Goal: Information Seeking & Learning: Learn about a topic

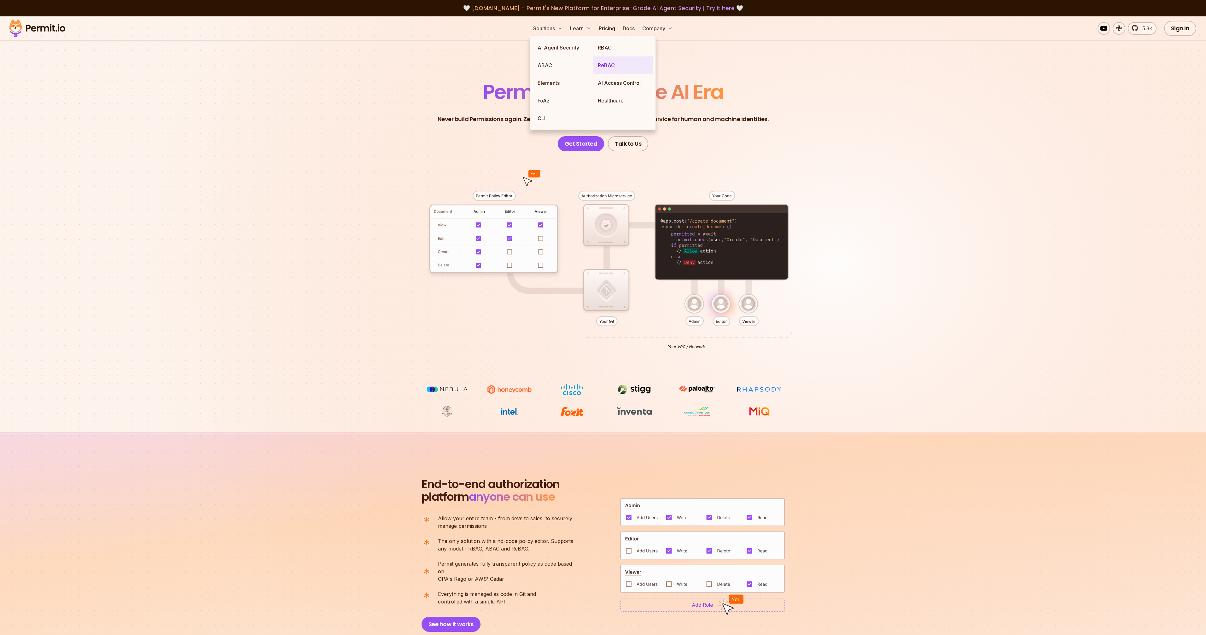
click at [605, 68] on link "ReBAC" at bounding box center [623, 65] width 60 height 18
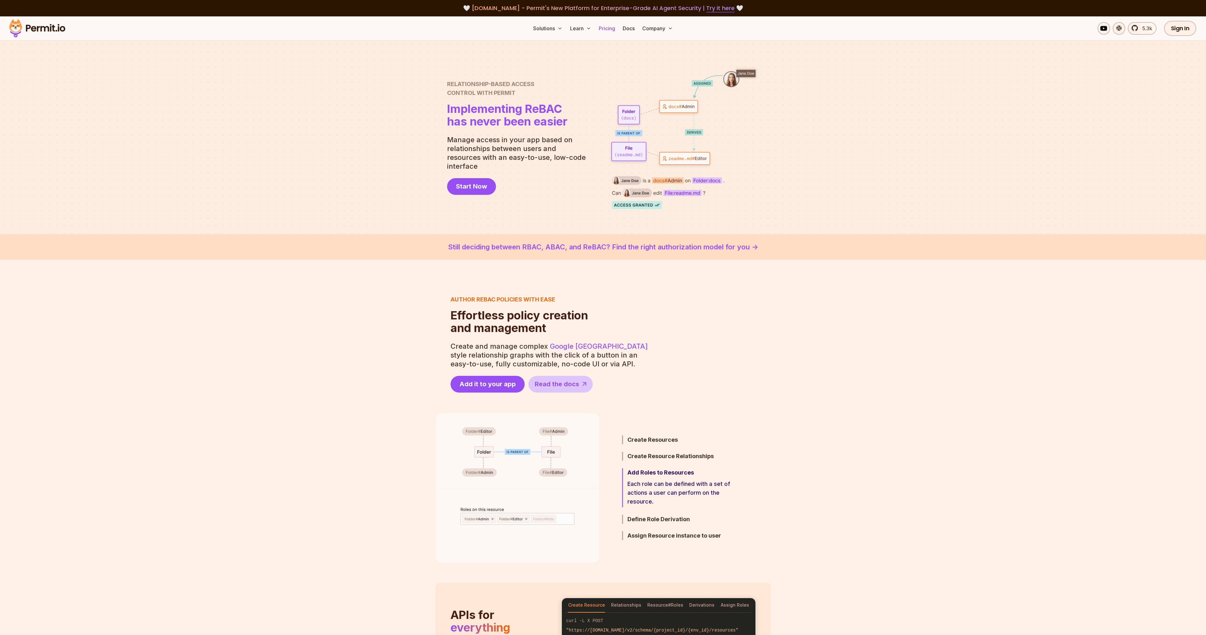
click at [608, 31] on link "Pricing" at bounding box center [606, 28] width 21 height 13
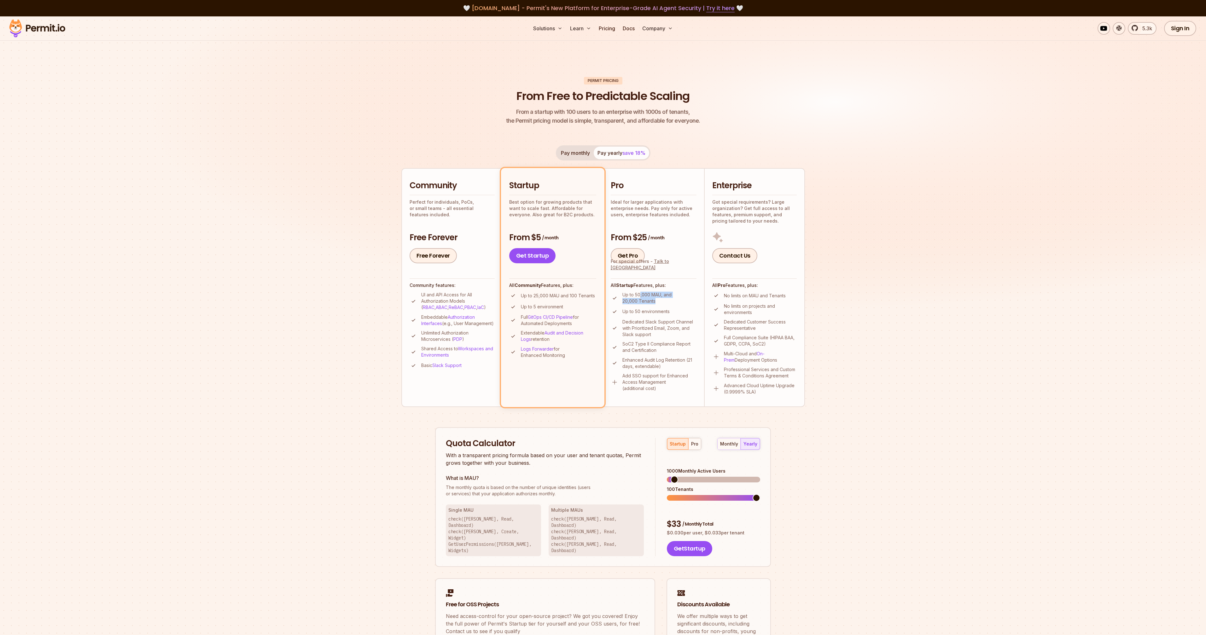
drag, startPoint x: 665, startPoint y: 303, endPoint x: 640, endPoint y: 293, distance: 27.3
click at [640, 293] on p "Up to 50,000 MAU, and 20,000 Tenants" at bounding box center [659, 298] width 74 height 13
drag, startPoint x: 650, startPoint y: 236, endPoint x: 627, endPoint y: 238, distance: 23.7
click at [627, 238] on h3 "From $25 / month" at bounding box center [654, 237] width 86 height 11
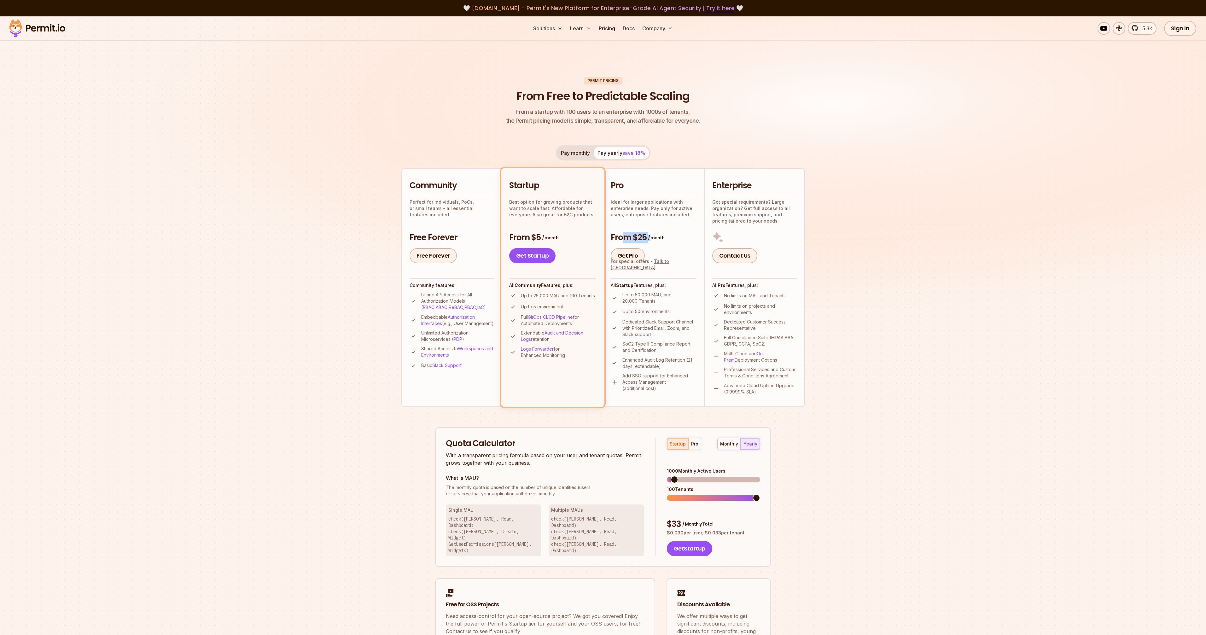
click at [627, 238] on h3 "From $25 / month" at bounding box center [654, 237] width 86 height 11
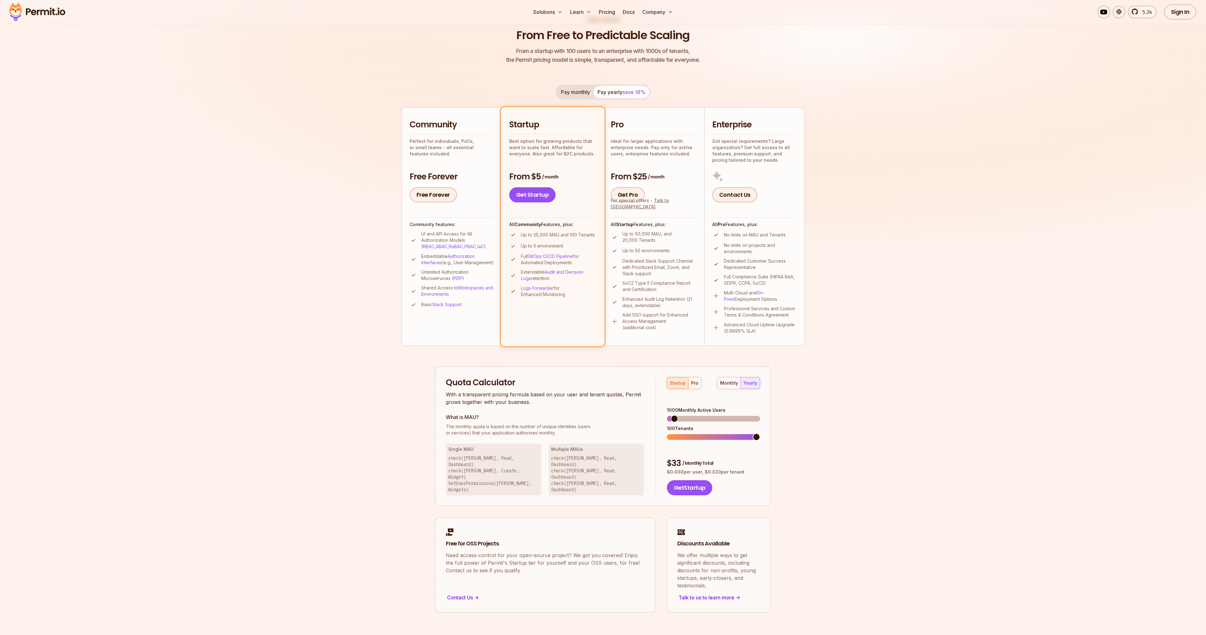
scroll to position [93, 0]
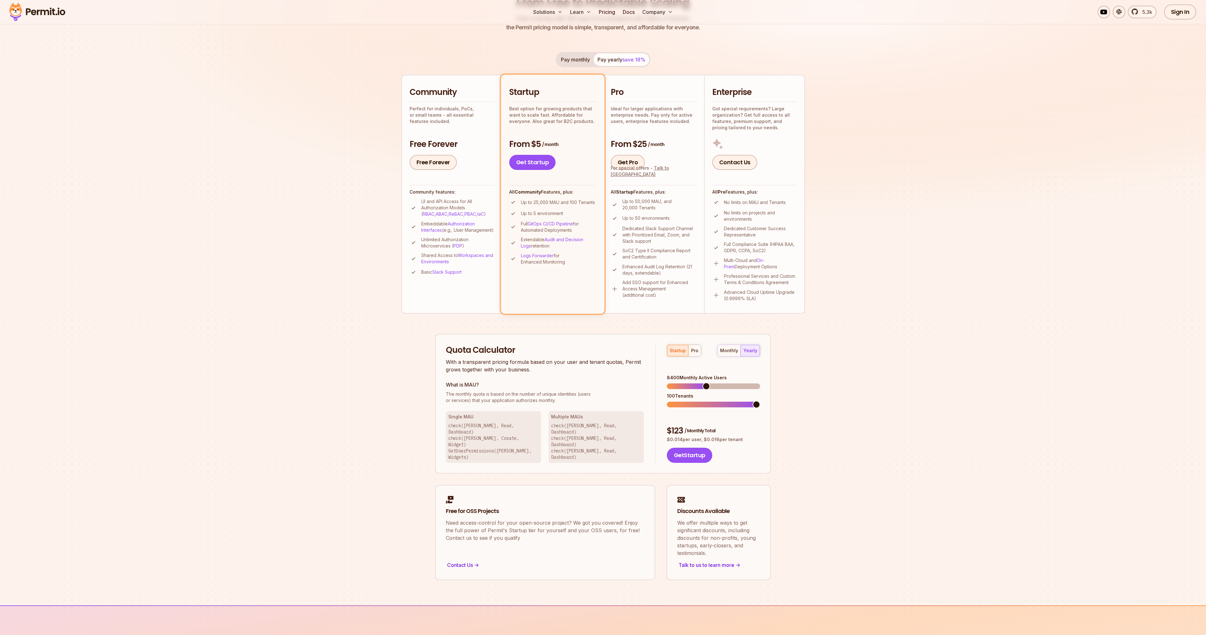
click at [705, 383] on span at bounding box center [707, 387] width 8 height 8
click at [698, 353] on button "pro" at bounding box center [694, 350] width 13 height 11
click at [667, 383] on span at bounding box center [671, 387] width 8 height 8
click at [724, 352] on div "monthly" at bounding box center [729, 351] width 18 height 6
click at [676, 383] on span at bounding box center [713, 386] width 93 height 6
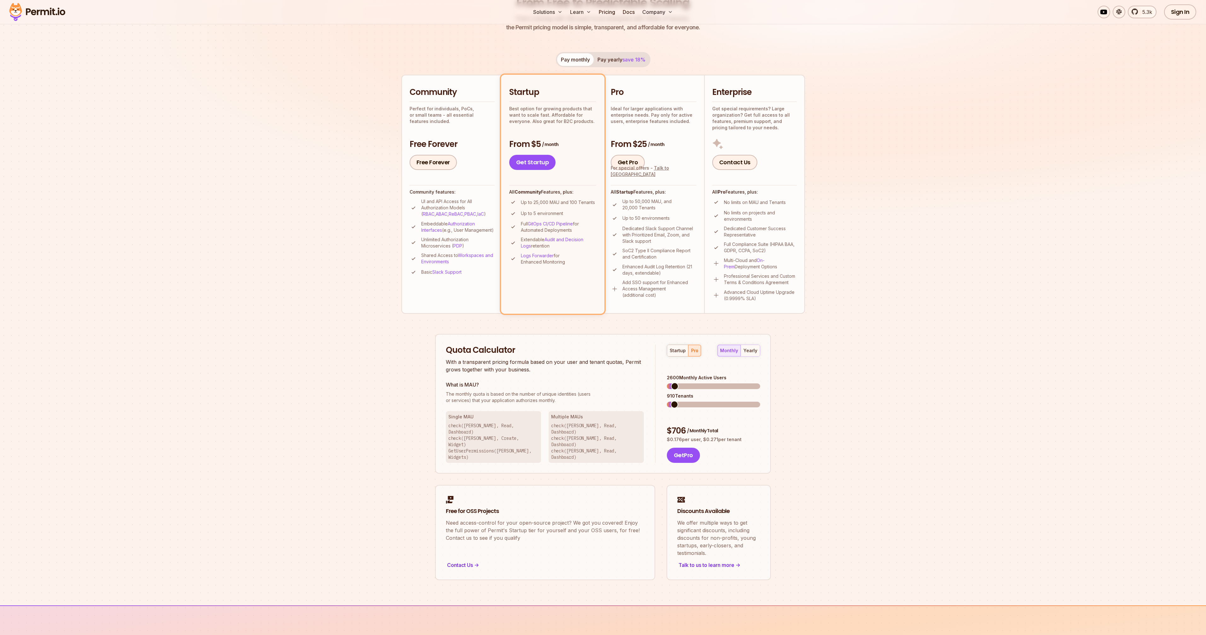
click at [672, 383] on span at bounding box center [669, 386] width 5 height 6
click at [669, 383] on span at bounding box center [673, 387] width 8 height 8
click at [671, 401] on span at bounding box center [675, 405] width 8 height 8
click at [677, 354] on button "startup" at bounding box center [677, 350] width 21 height 11
click at [686, 354] on div "startup pro" at bounding box center [684, 351] width 34 height 12
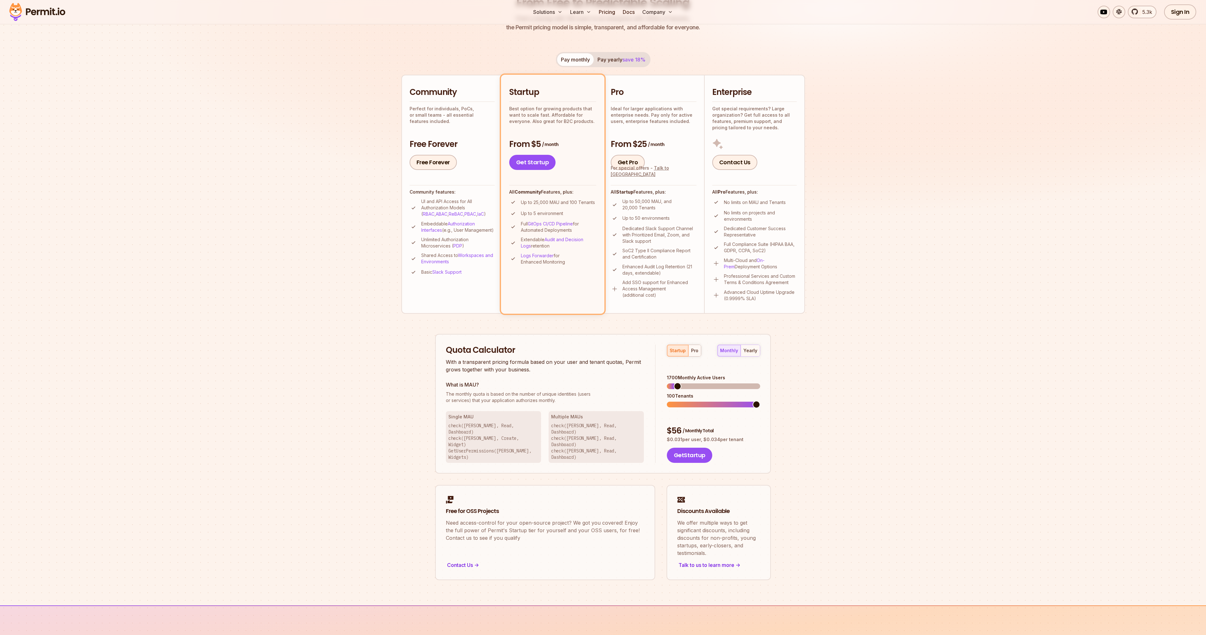
click at [722, 347] on div "monthly yearly" at bounding box center [738, 351] width 43 height 12
click at [760, 401] on span at bounding box center [757, 405] width 8 height 8
click at [719, 383] on span at bounding box center [718, 387] width 8 height 8
click at [695, 357] on div "startup pro monthly yearly 11100 Monthly Active Users 100 Tenants $ 167 / Month…" at bounding box center [708, 404] width 105 height 119
click at [696, 355] on button "pro" at bounding box center [694, 350] width 13 height 11
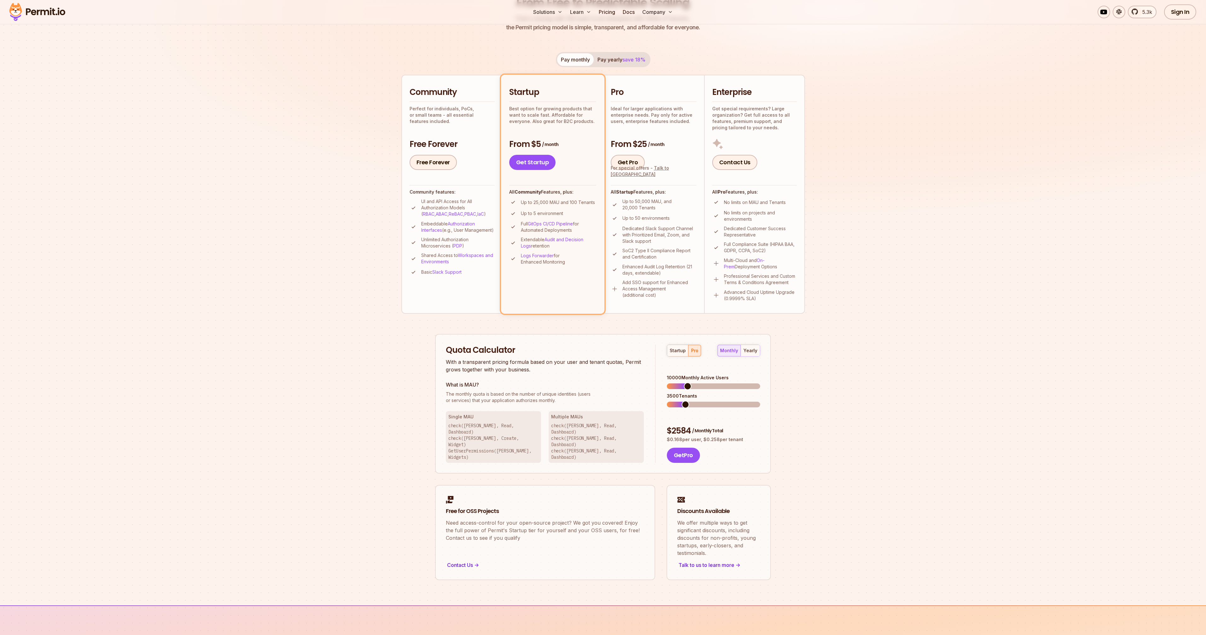
click at [685, 383] on span at bounding box center [688, 387] width 8 height 8
click at [670, 401] on span at bounding box center [674, 405] width 8 height 8
click at [670, 383] on span at bounding box center [674, 387] width 8 height 8
click at [667, 401] on span at bounding box center [671, 405] width 8 height 8
click at [675, 380] on div "2100 Monthly Active Users 35 Tenants" at bounding box center [713, 391] width 93 height 33
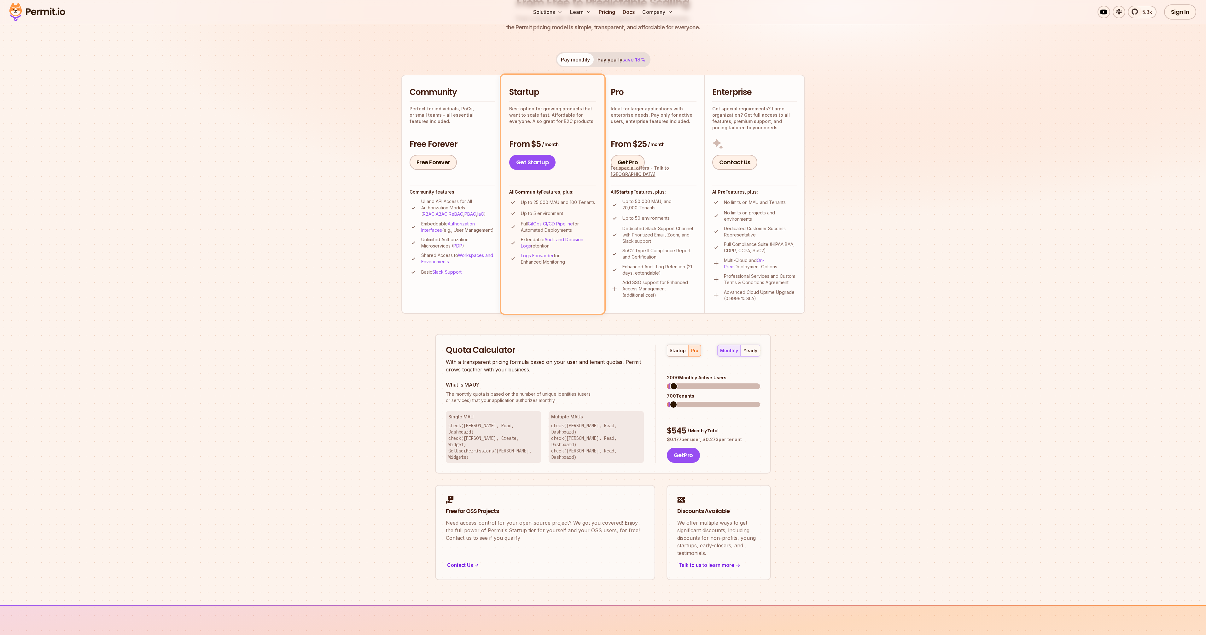
click at [670, 383] on span at bounding box center [674, 387] width 8 height 8
click at [667, 401] on span at bounding box center [671, 405] width 8 height 8
click at [676, 383] on span at bounding box center [679, 387] width 8 height 8
click at [667, 401] on span at bounding box center [671, 405] width 8 height 8
click at [704, 383] on span at bounding box center [705, 387] width 8 height 8
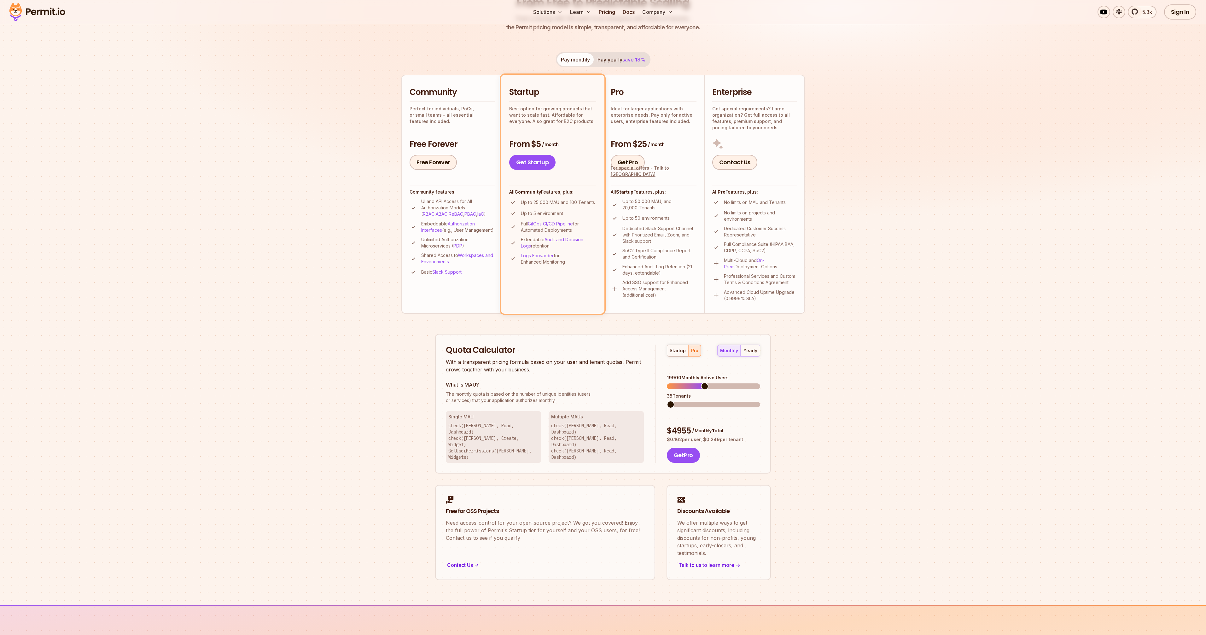
click at [667, 401] on span at bounding box center [671, 405] width 8 height 8
click at [668, 401] on span at bounding box center [672, 405] width 8 height 8
click at [702, 383] on span at bounding box center [705, 387] width 8 height 8
click at [702, 383] on span at bounding box center [703, 387] width 8 height 8
click at [705, 401] on span at bounding box center [706, 405] width 8 height 8
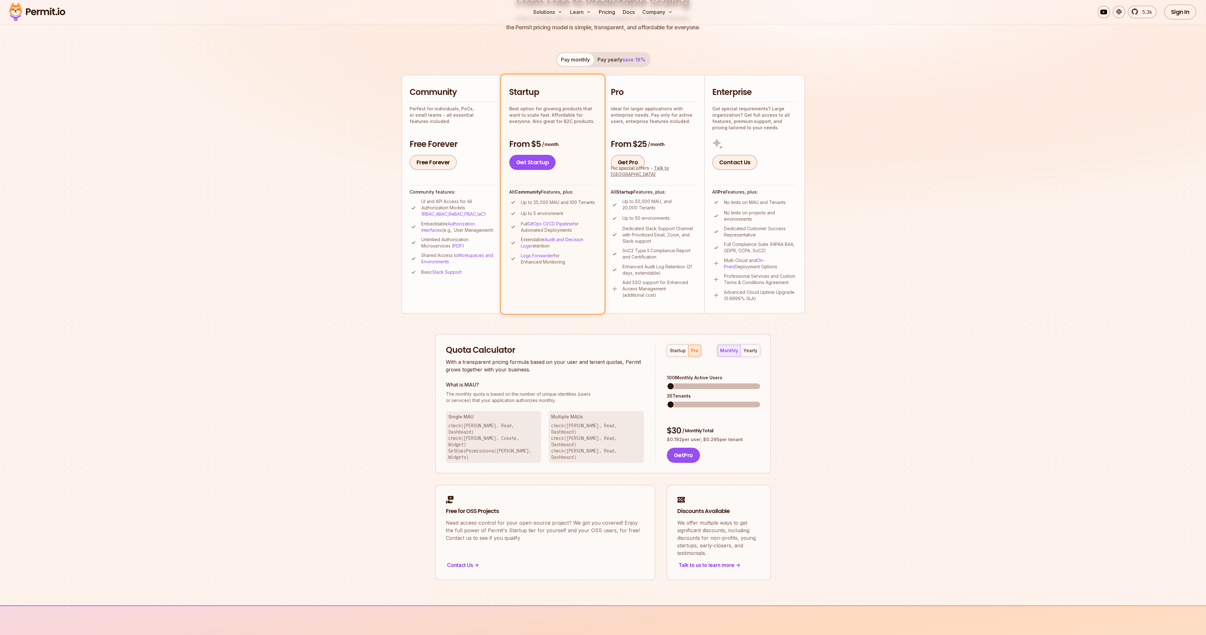
click at [667, 384] on span at bounding box center [671, 387] width 8 height 8
click at [760, 383] on span at bounding box center [757, 387] width 8 height 8
click at [679, 353] on div "startup" at bounding box center [678, 351] width 16 height 6
click at [760, 383] on span at bounding box center [757, 387] width 8 height 8
click at [697, 354] on button "pro" at bounding box center [694, 350] width 13 height 11
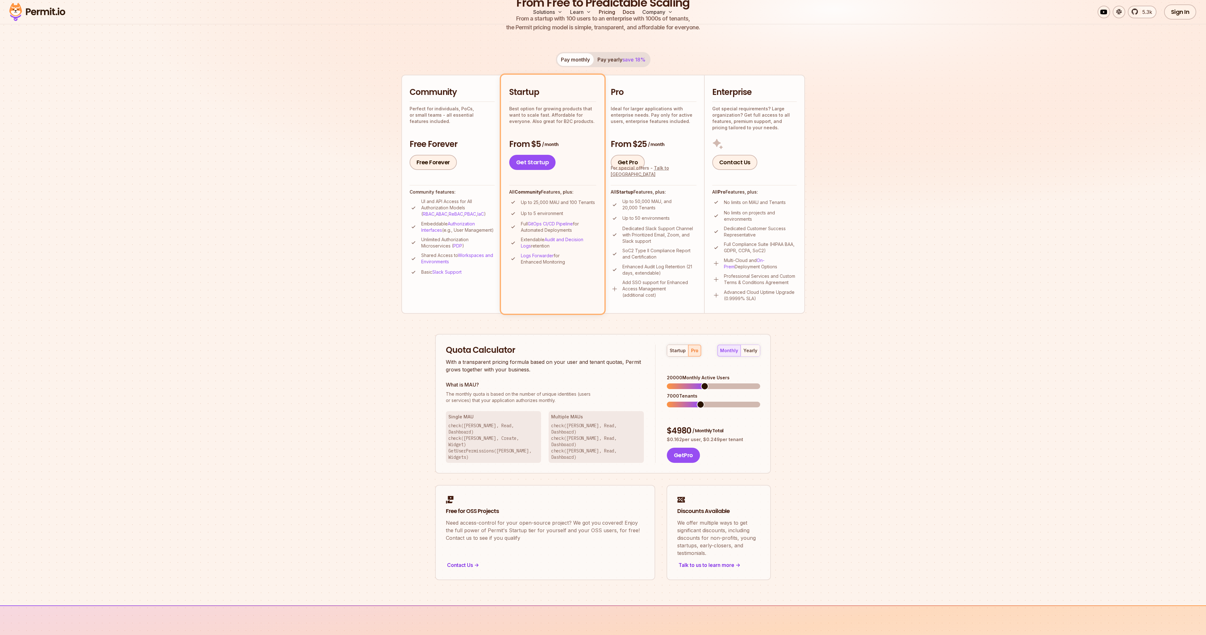
scroll to position [0, 0]
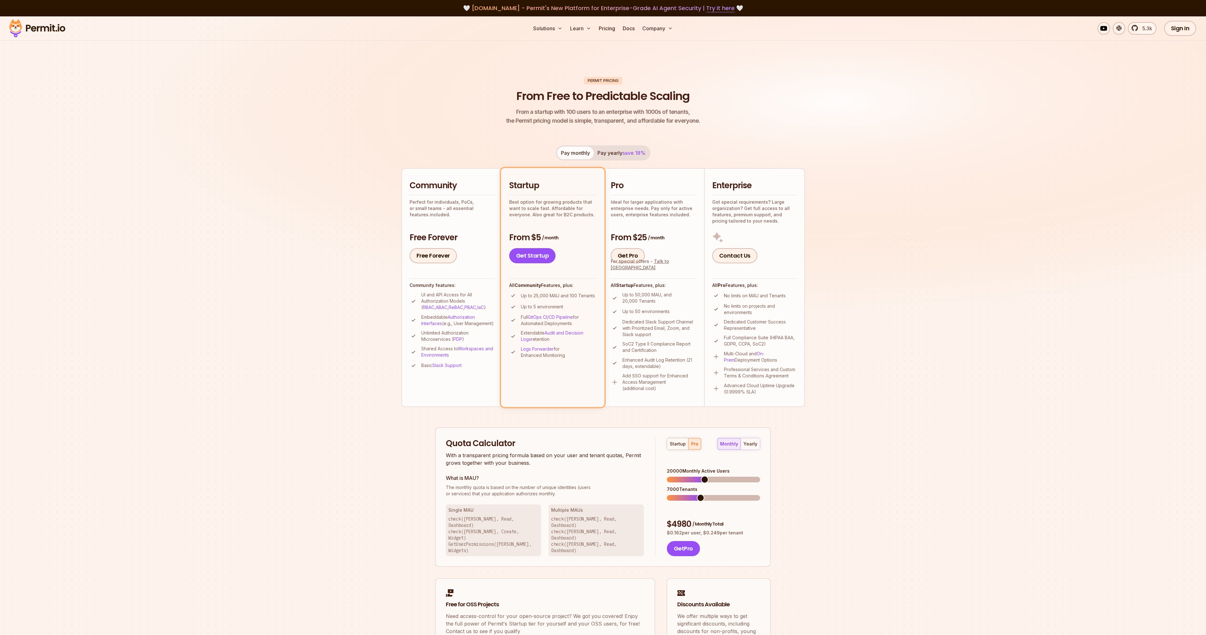
click at [706, 476] on span at bounding box center [705, 480] width 8 height 8
click at [713, 476] on span at bounding box center [714, 480] width 8 height 8
click at [672, 444] on div "startup" at bounding box center [678, 444] width 16 height 6
click at [692, 450] on div "startup pro" at bounding box center [684, 444] width 34 height 12
click at [692, 448] on button "pro" at bounding box center [694, 443] width 13 height 11
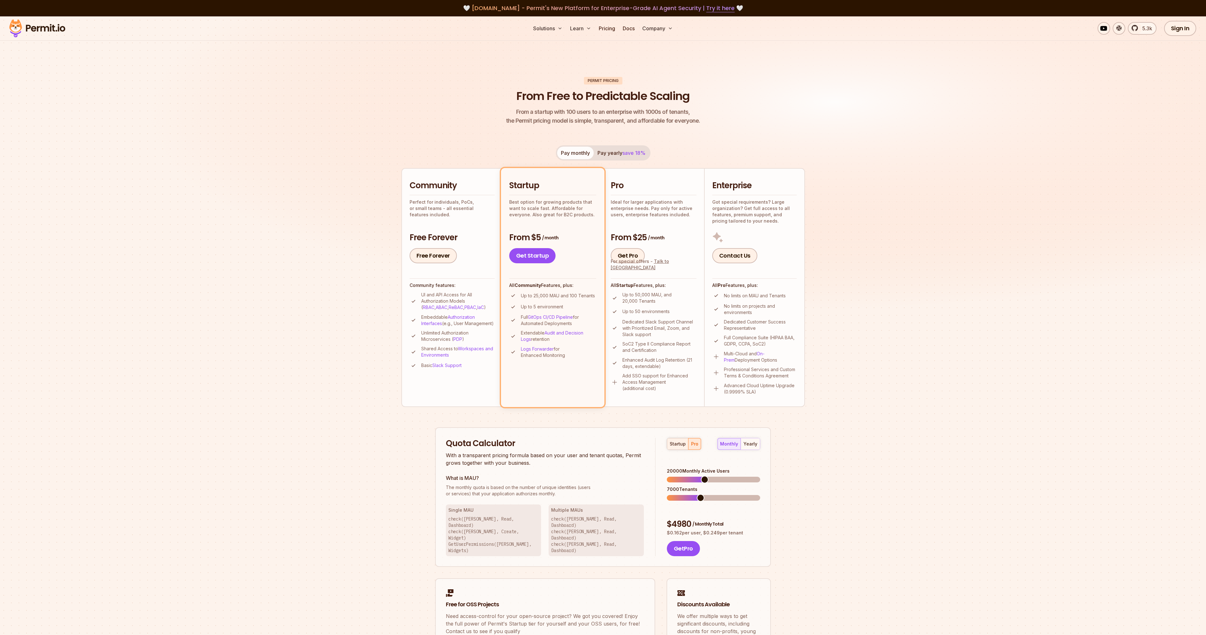
click at [683, 447] on button "startup" at bounding box center [677, 443] width 21 height 11
click at [760, 476] on span at bounding box center [757, 480] width 8 height 8
click at [750, 441] on div "yearly" at bounding box center [751, 444] width 14 height 6
click at [735, 445] on div "monthly" at bounding box center [729, 444] width 18 height 6
click at [749, 442] on div "yearly" at bounding box center [751, 444] width 14 height 6
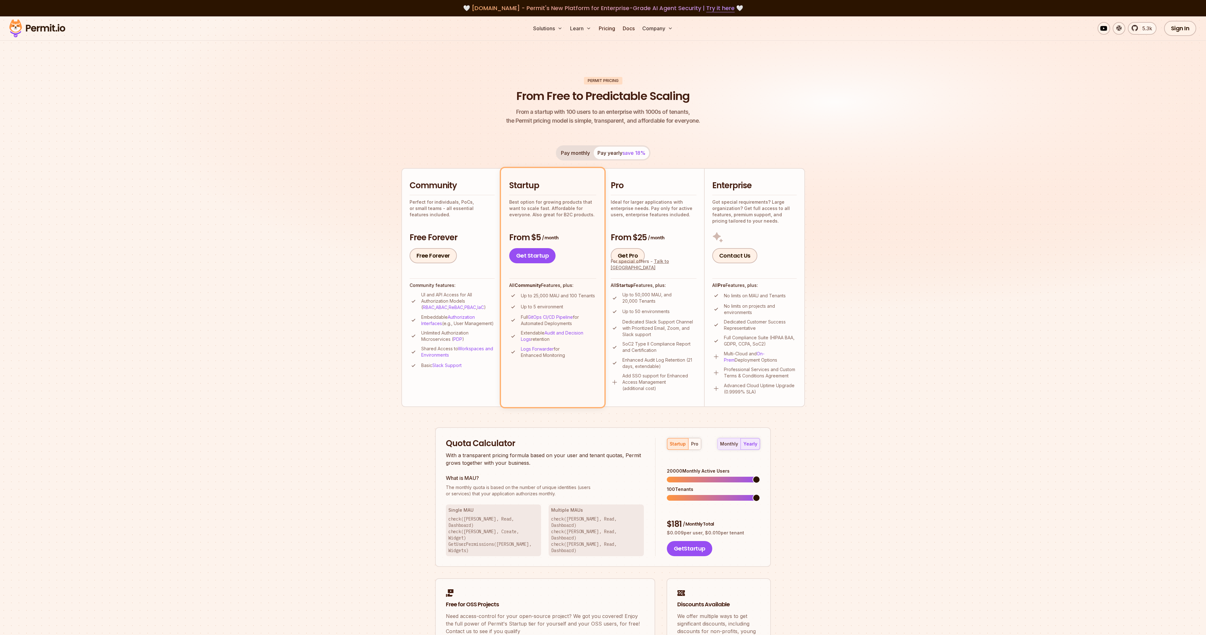
click at [739, 447] on button "monthly" at bounding box center [729, 443] width 23 height 11
click at [757, 447] on div "yearly" at bounding box center [751, 444] width 14 height 6
click at [740, 445] on button "monthly" at bounding box center [729, 443] width 23 height 11
click at [762, 442] on div "Quota Calculator With a transparent pricing formula based on your user and tena…" at bounding box center [603, 497] width 336 height 140
click at [759, 442] on button "yearly" at bounding box center [750, 443] width 19 height 11
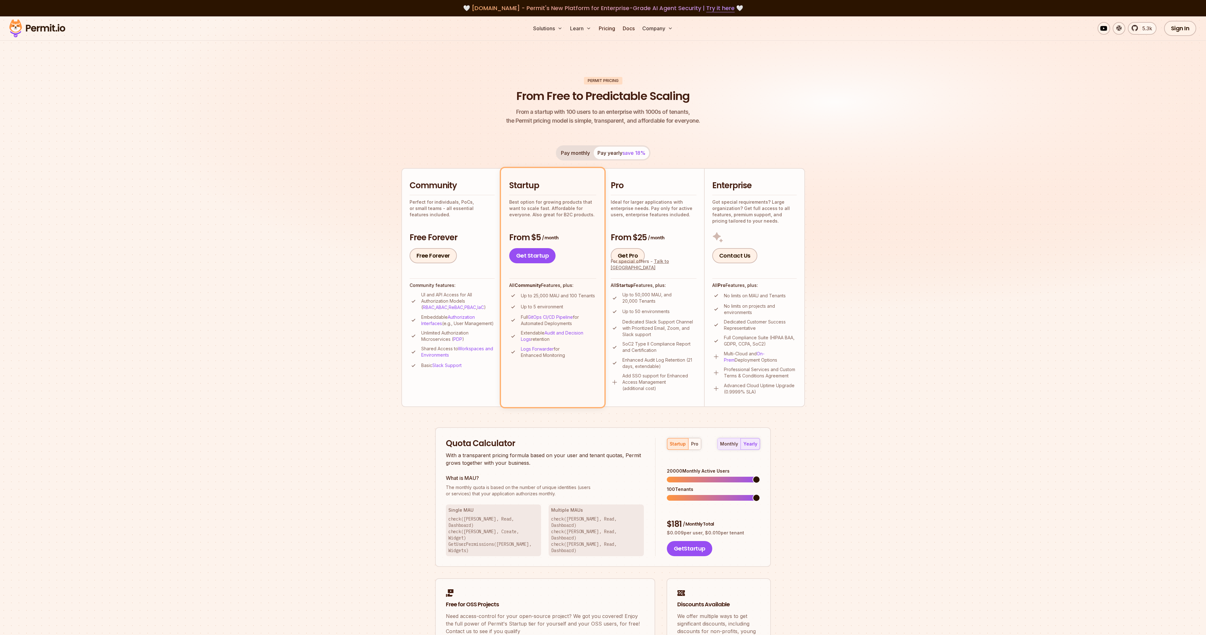
click at [734, 442] on div "monthly" at bounding box center [729, 444] width 18 height 6
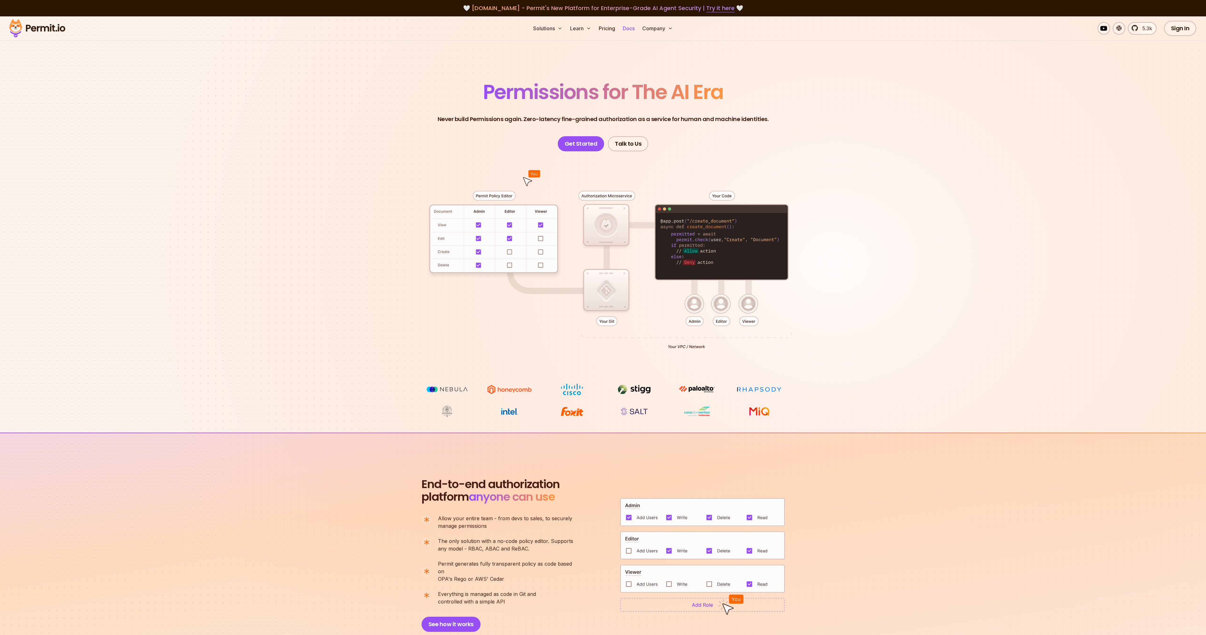
click at [632, 24] on link "Docs" at bounding box center [628, 28] width 17 height 13
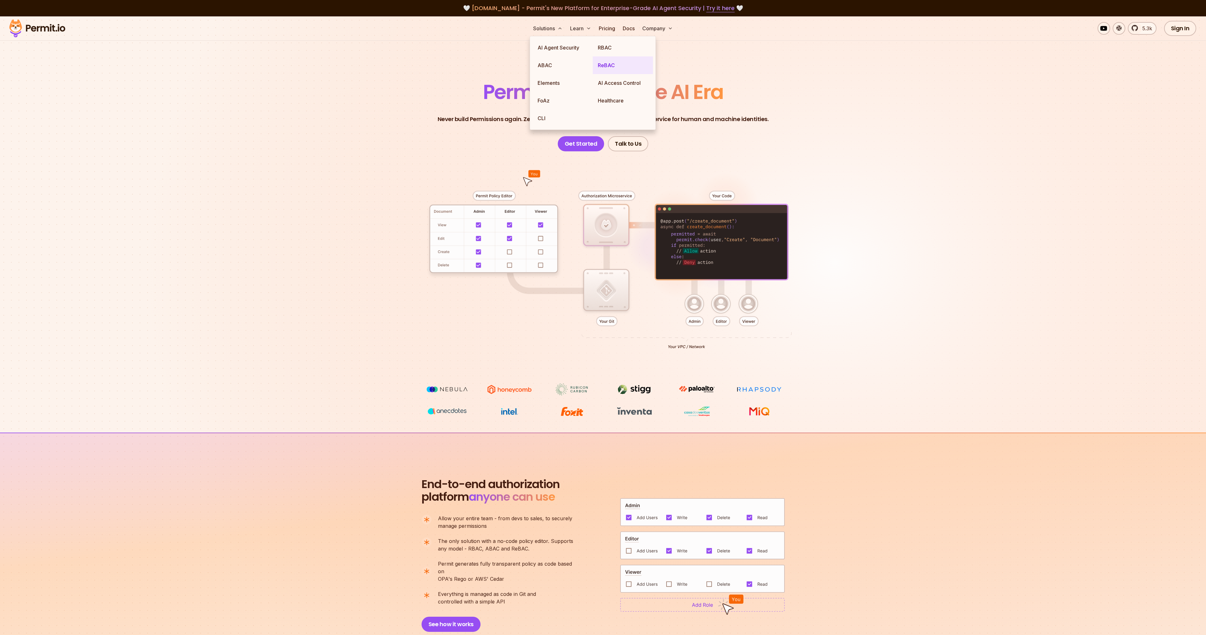
click at [605, 68] on link "ReBAC" at bounding box center [623, 65] width 60 height 18
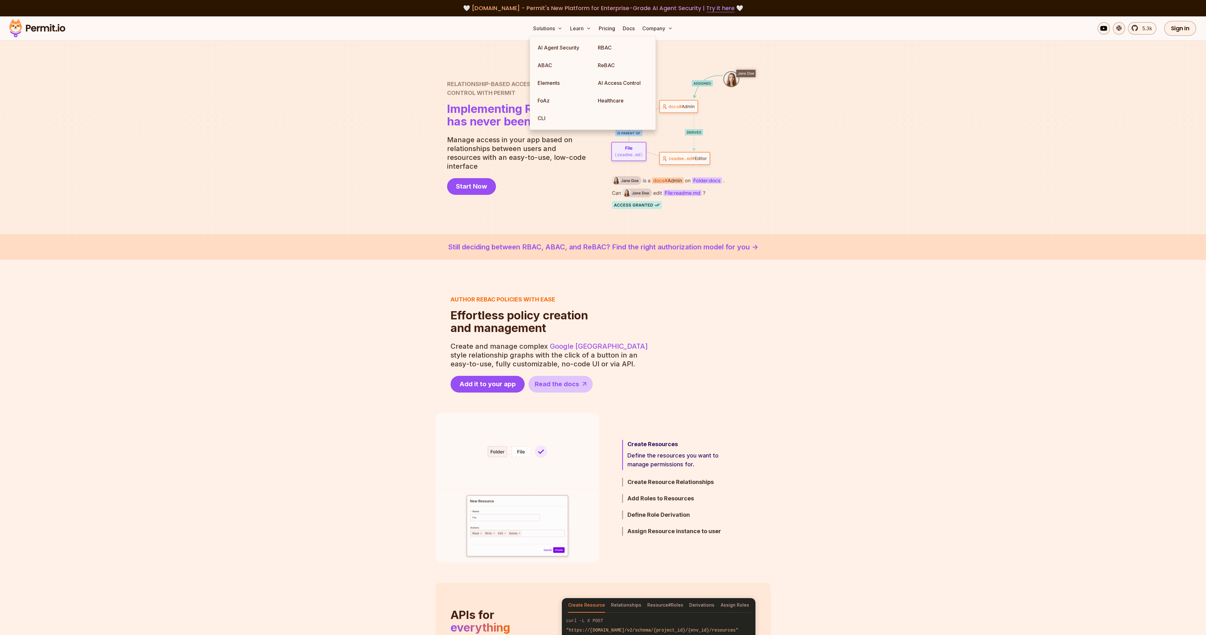
click at [740, 176] on img at bounding box center [683, 137] width 151 height 143
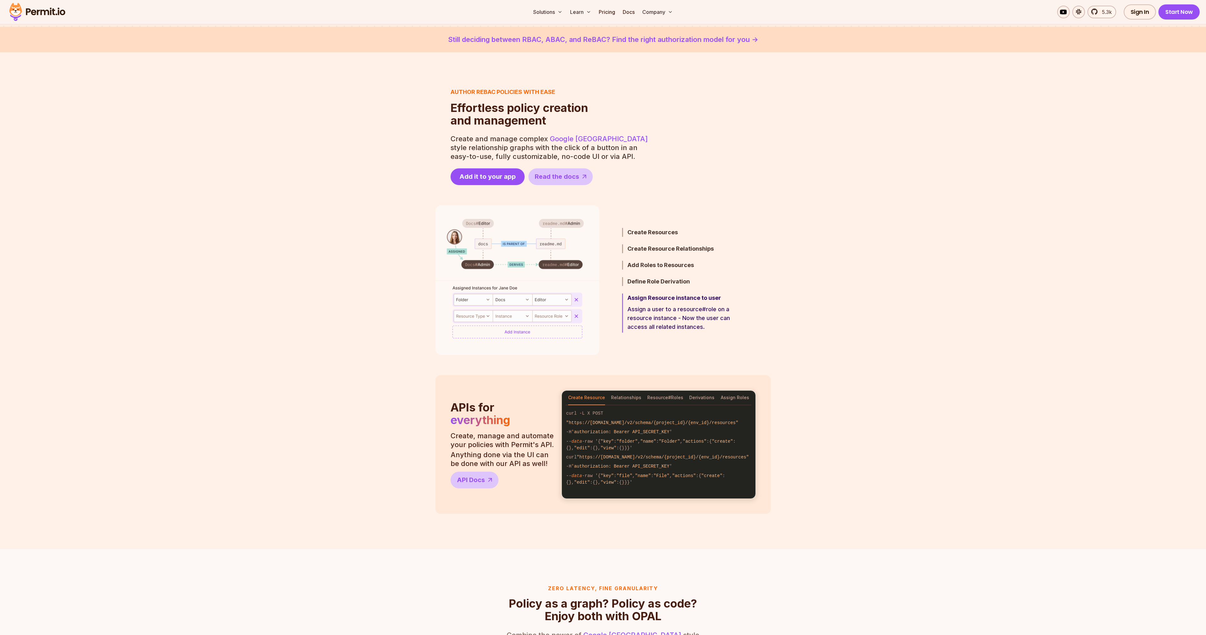
scroll to position [285, 0]
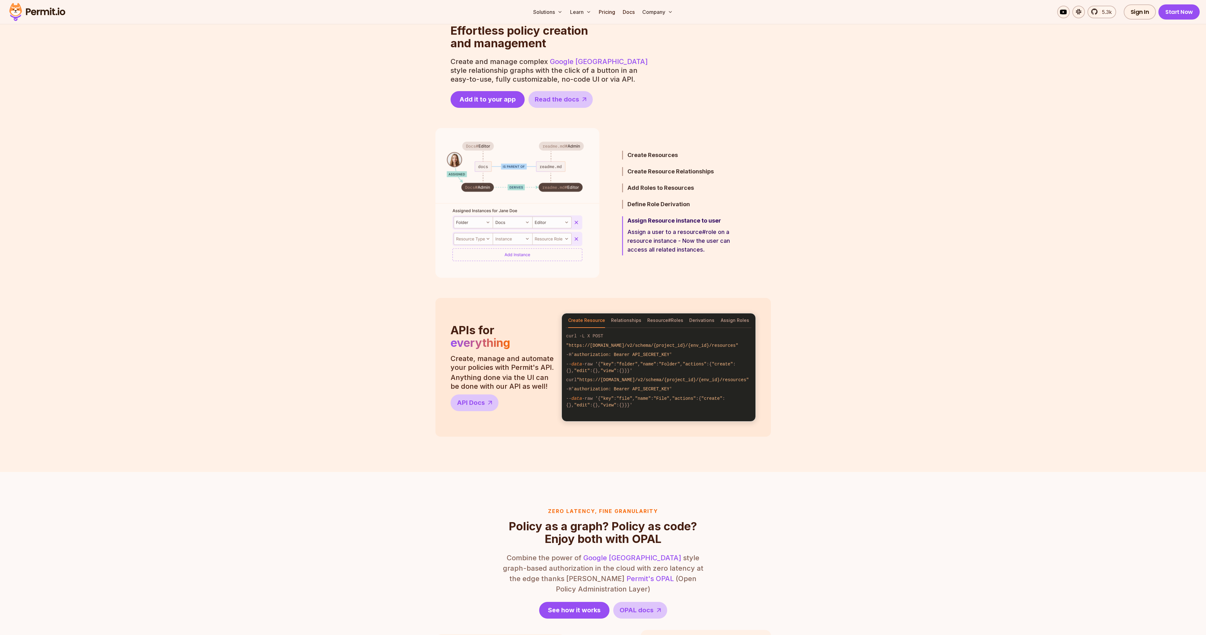
click at [476, 218] on img at bounding box center [517, 203] width 164 height 150
click at [474, 219] on img at bounding box center [517, 203] width 164 height 150
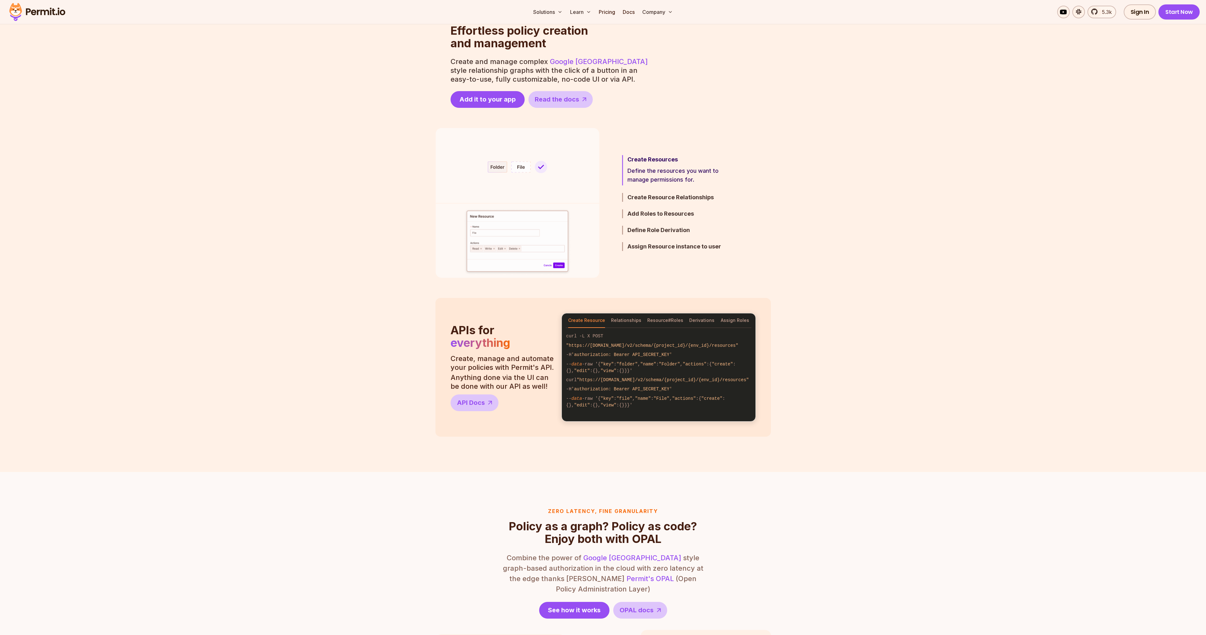
click at [824, 178] on section "Step 1 / 5 Create Resources Define the resources you want to manage permissions…" at bounding box center [603, 203] width 1206 height 150
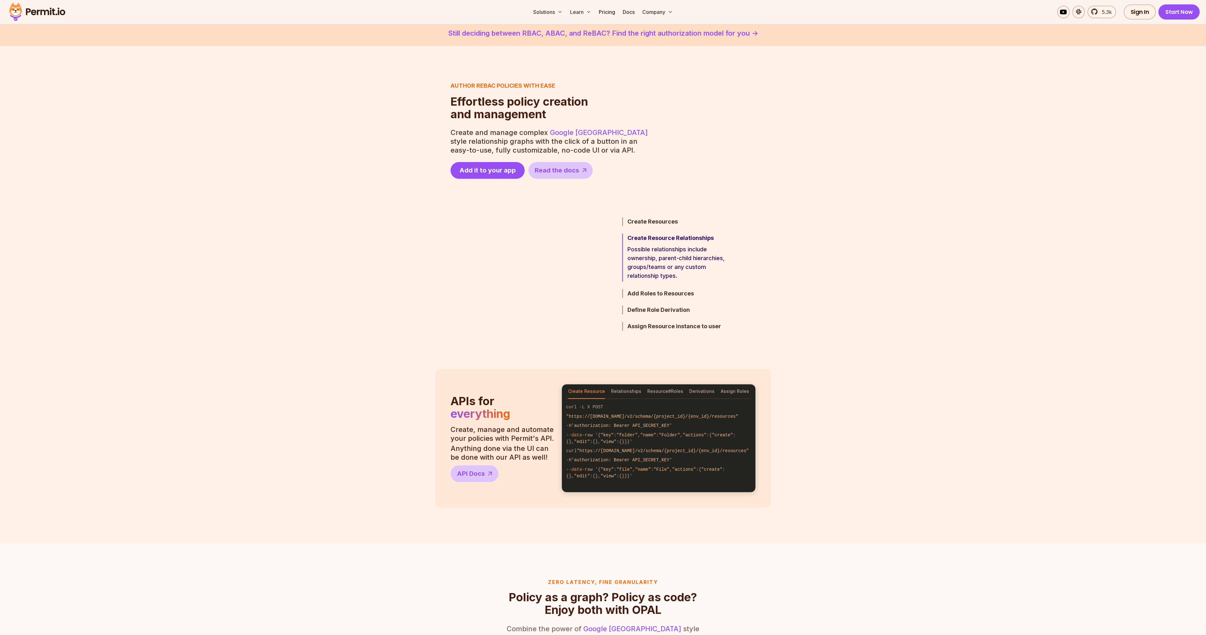
scroll to position [12, 0]
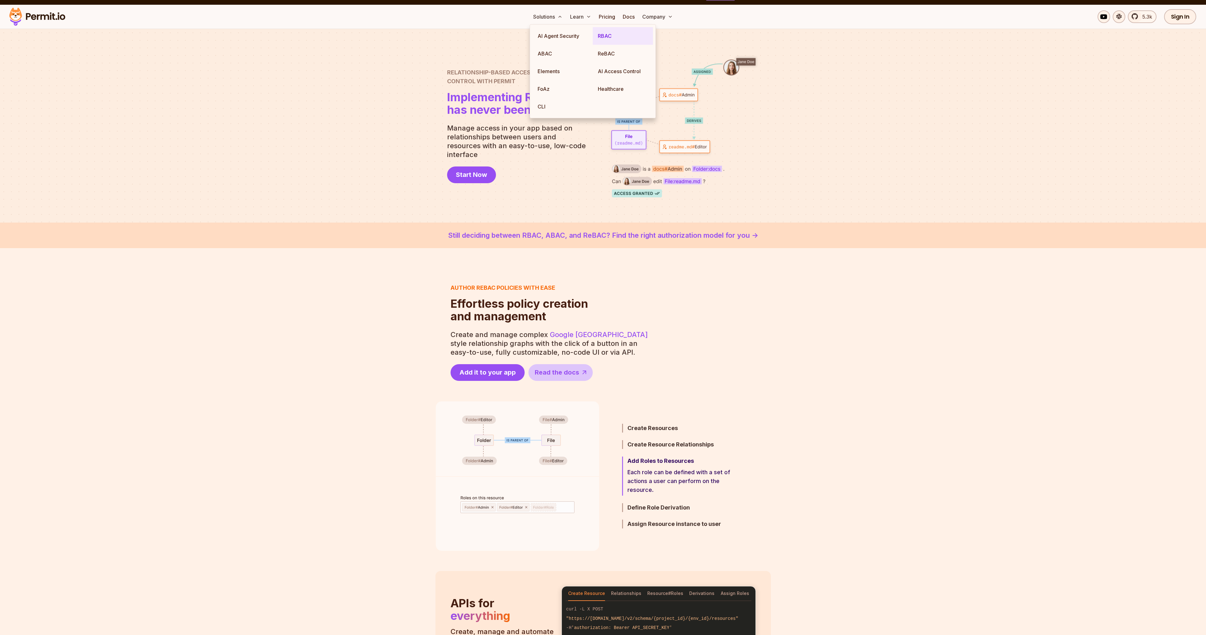
click at [611, 39] on link "RBAC" at bounding box center [623, 36] width 60 height 18
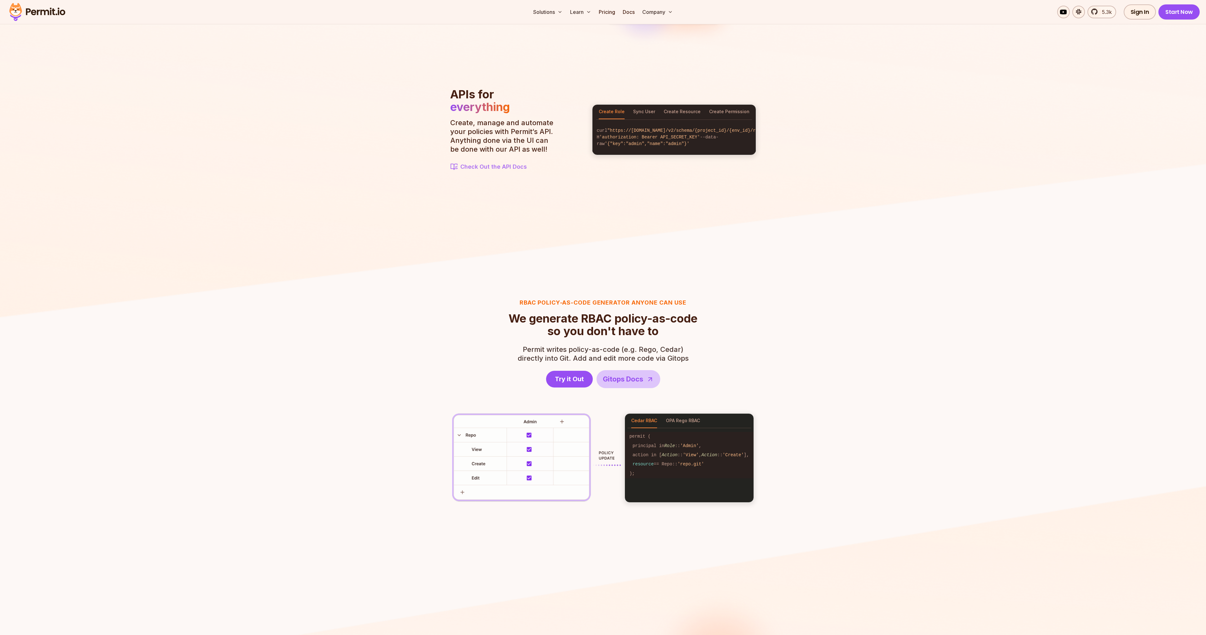
scroll to position [644, 0]
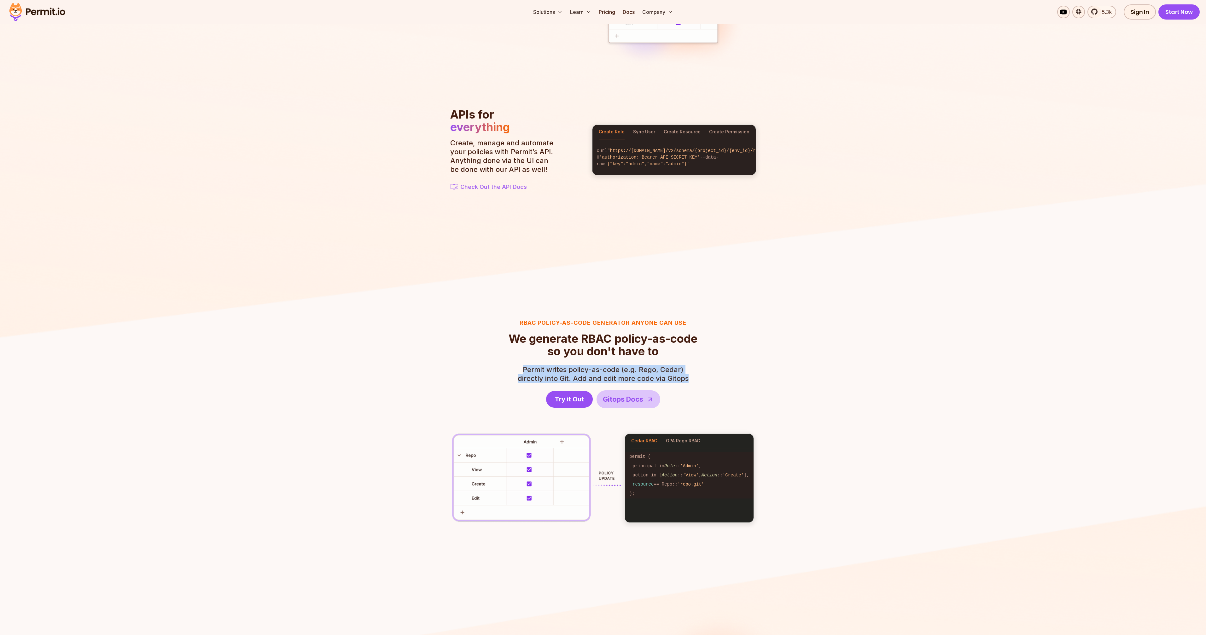
drag, startPoint x: 673, startPoint y: 381, endPoint x: 578, endPoint y: 365, distance: 95.9
click at [578, 365] on header "RBAC Policy-as-code generator anyone can use We generate RBAC policy-as-code so…" at bounding box center [603, 364] width 189 height 90
click at [578, 365] on span "Permit writes policy-as-code (e.g. Rego, Cedar)" at bounding box center [603, 369] width 171 height 9
drag, startPoint x: 582, startPoint y: 377, endPoint x: 654, endPoint y: 377, distance: 71.9
click at [654, 377] on p "Permit writes policy-as-code (e.g. [PERSON_NAME], Cedar) directly into Git. Add…" at bounding box center [603, 374] width 171 height 18
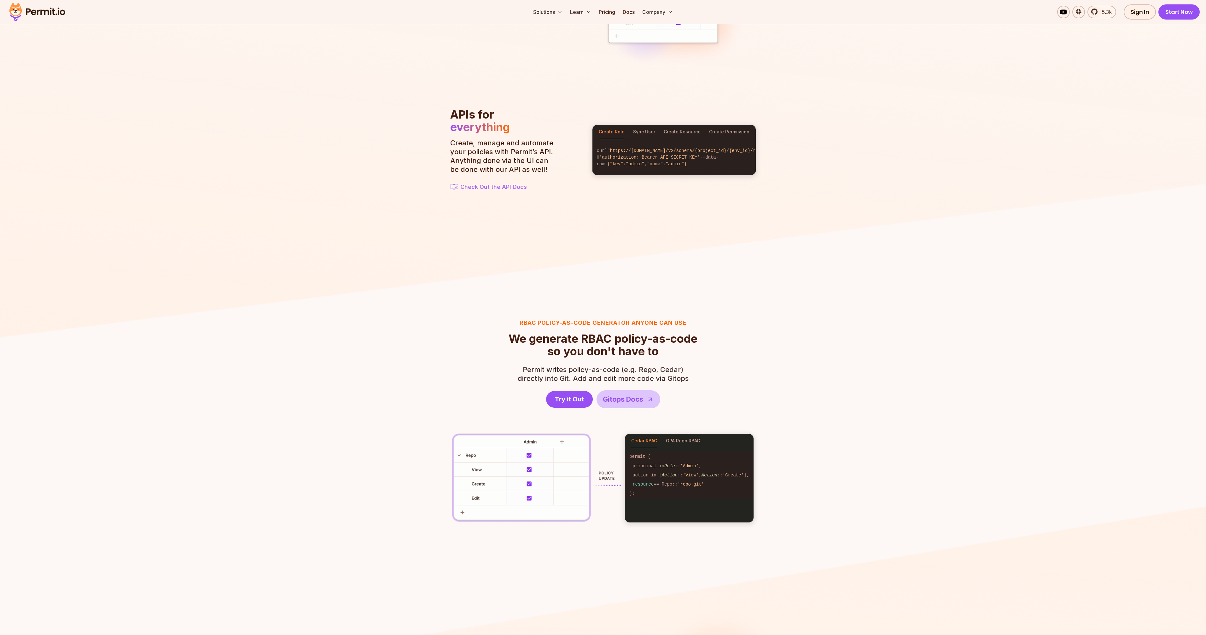
click at [655, 377] on p "Permit writes policy-as-code (e.g. [PERSON_NAME], Cedar) directly into Git. Add…" at bounding box center [603, 374] width 171 height 18
drag, startPoint x: 656, startPoint y: 376, endPoint x: 548, endPoint y: 360, distance: 109.3
click at [548, 360] on header "RBAC Policy-as-code generator anyone can use We generate RBAC policy-as-code so…" at bounding box center [603, 364] width 189 height 90
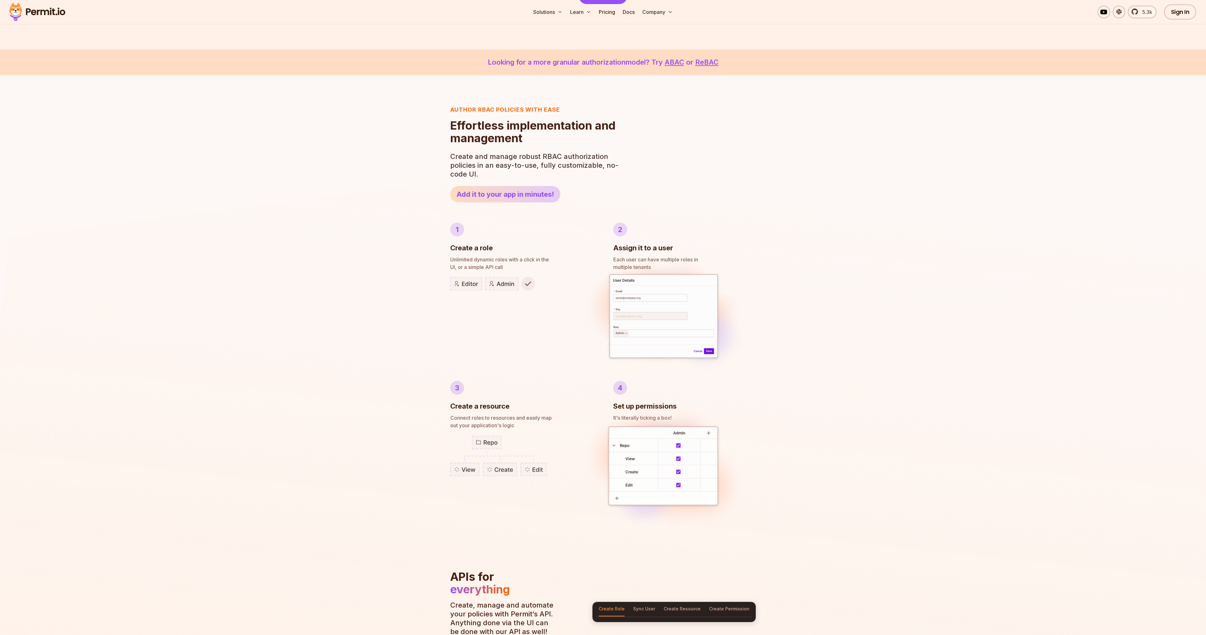
scroll to position [0, 0]
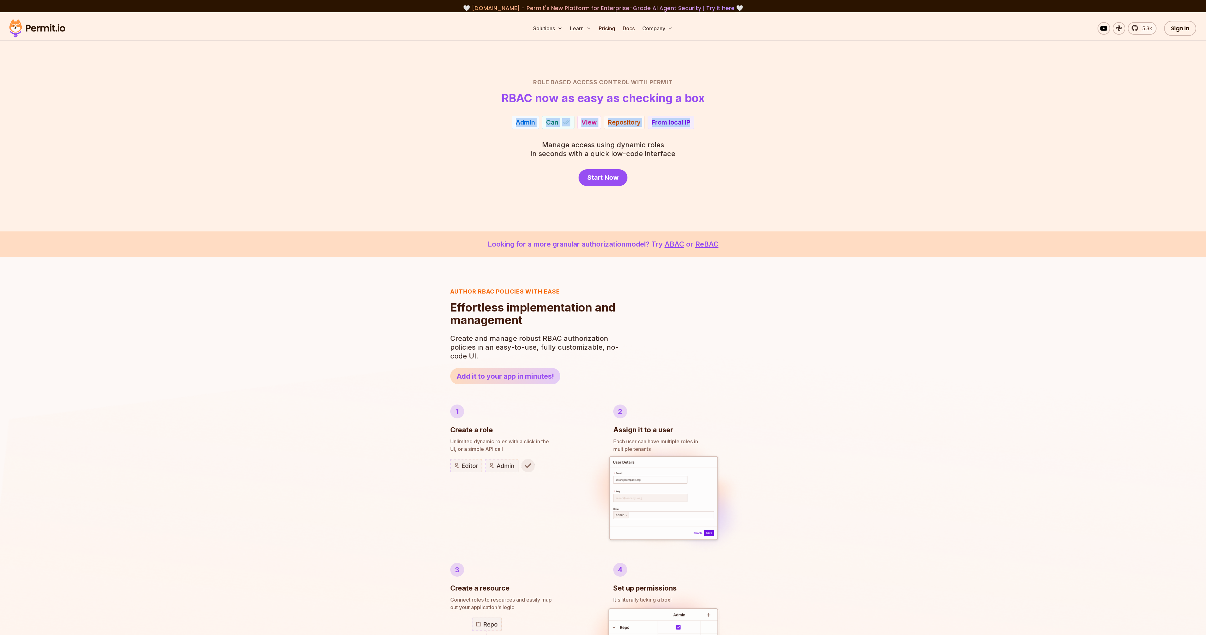
drag, startPoint x: 705, startPoint y: 121, endPoint x: 507, endPoint y: 122, distance: 198.0
click at [510, 120] on div "Admin Can View Repository From local IP" at bounding box center [603, 122] width 441 height 13
click at [507, 122] on div "Admin Can View Repository From local IP" at bounding box center [603, 122] width 441 height 13
drag, startPoint x: 526, startPoint y: 124, endPoint x: 762, endPoint y: 128, distance: 235.6
click at [760, 127] on div "Admin Accountant Can View Edit Repository Statement From local IP During work h…" at bounding box center [603, 122] width 441 height 13
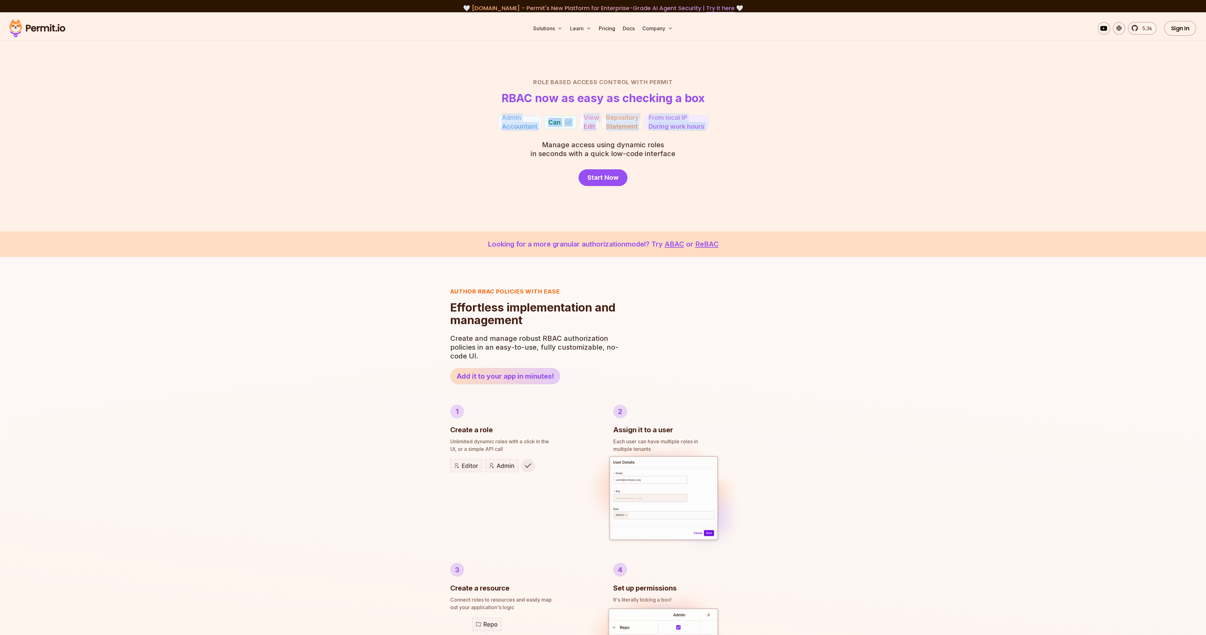
click at [762, 128] on div "Admin Accountant Can View Edit Repository Statement From local IP During work h…" at bounding box center [603, 122] width 441 height 13
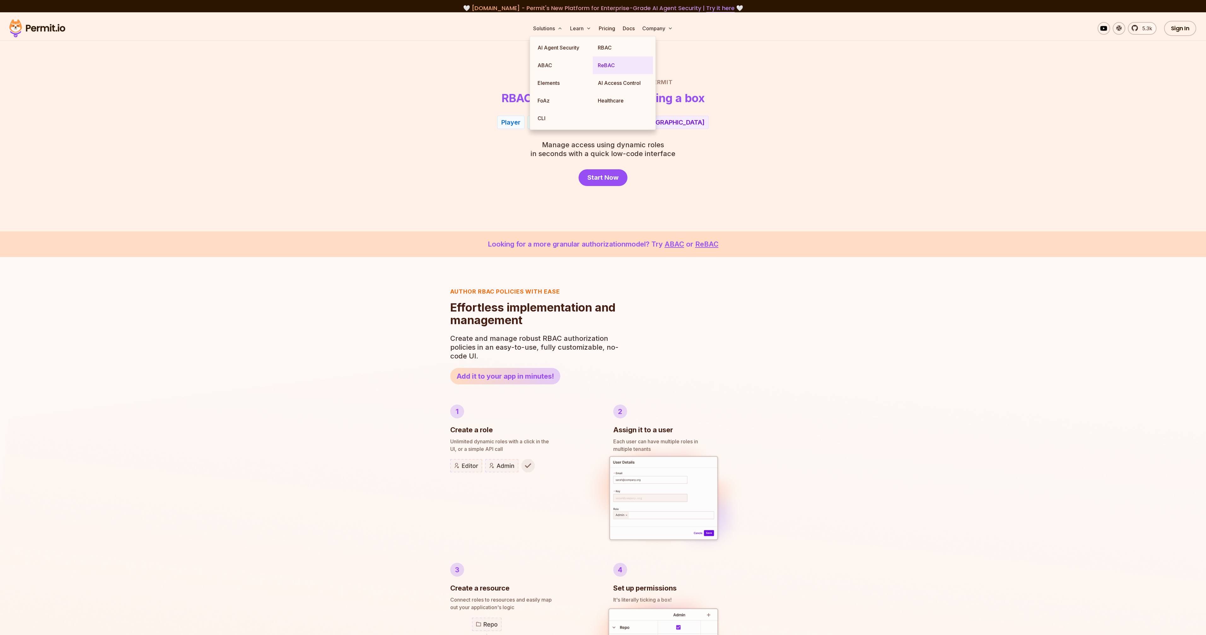
click at [613, 68] on link "ReBAC" at bounding box center [623, 65] width 60 height 18
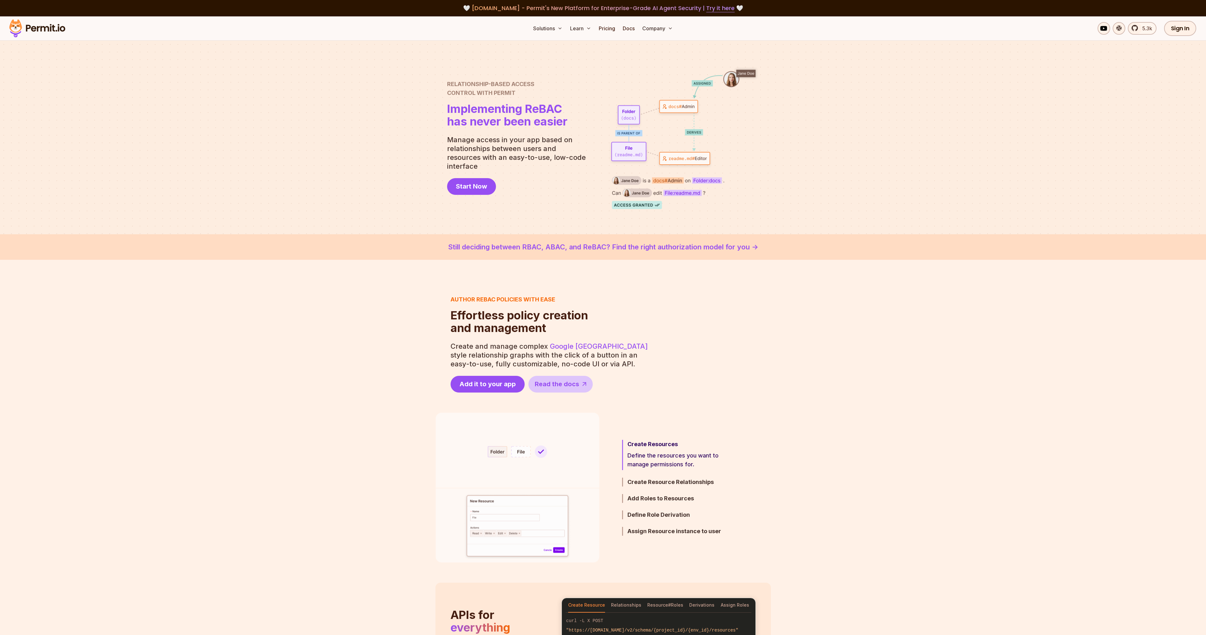
click at [843, 342] on section "Author ReBAC policies with ease Effortless policy creation and management Effor…" at bounding box center [603, 343] width 1206 height 97
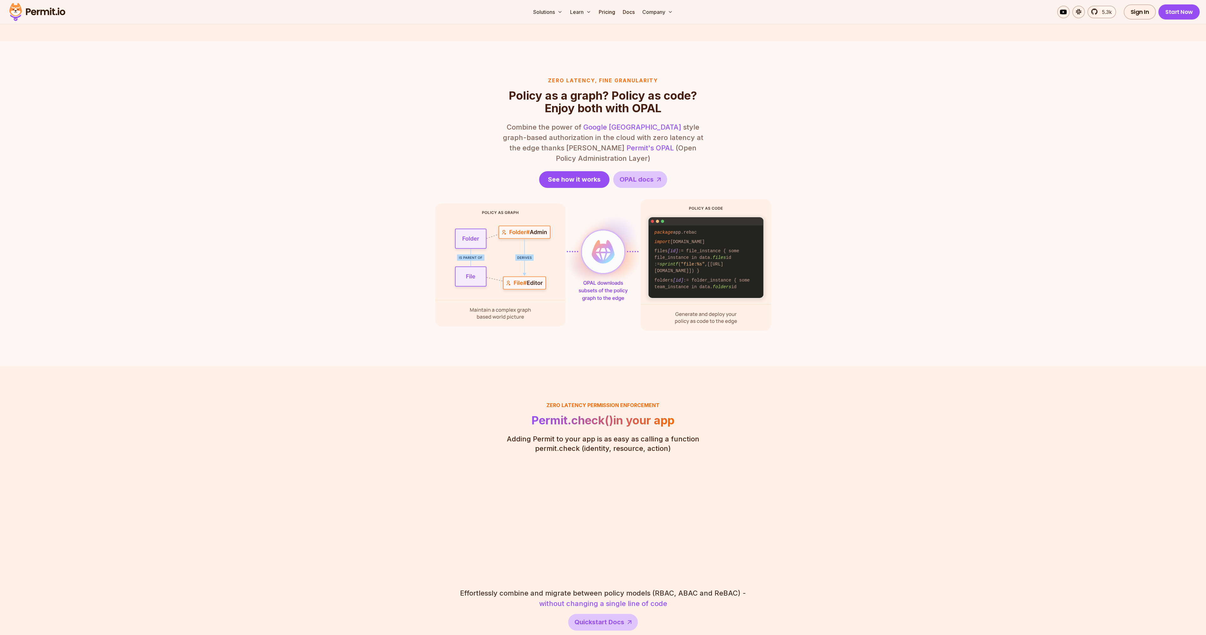
scroll to position [683, 0]
